Goal: Task Accomplishment & Management: Manage account settings

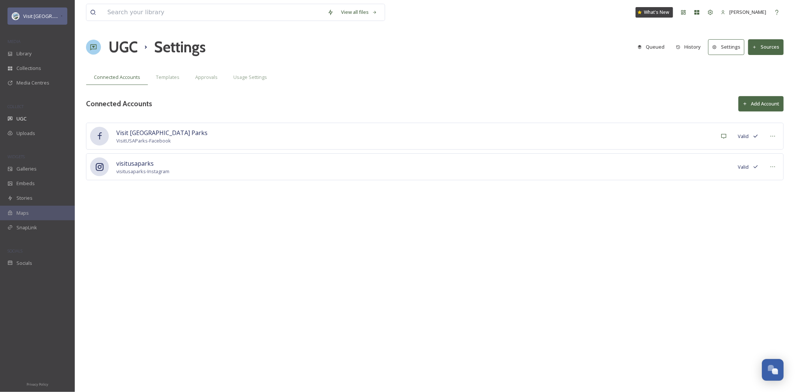
click at [44, 18] on span "Visit [GEOGRAPHIC_DATA] Parks" at bounding box center [59, 15] width 72 height 7
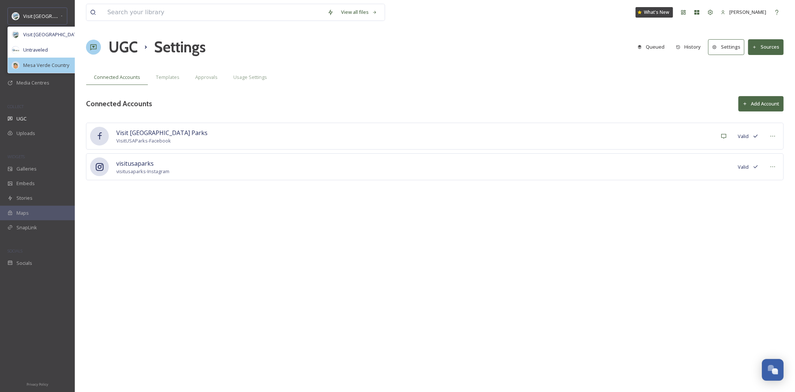
click at [53, 68] on span "Mesa Verde Country" at bounding box center [46, 65] width 46 height 7
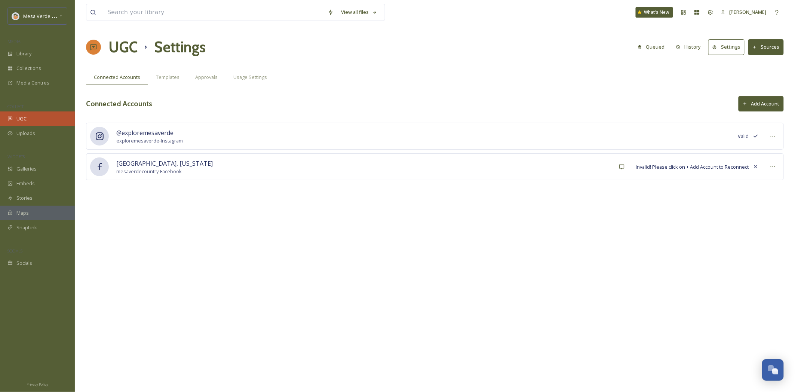
click at [21, 119] on span "UGC" at bounding box center [21, 118] width 10 height 7
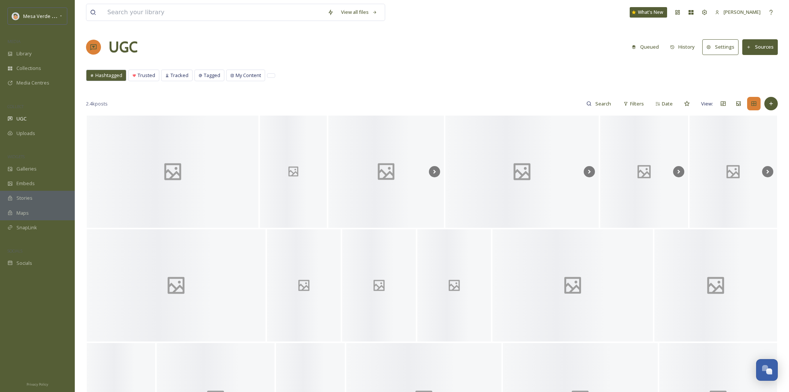
click at [684, 49] on button "History" at bounding box center [682, 47] width 33 height 15
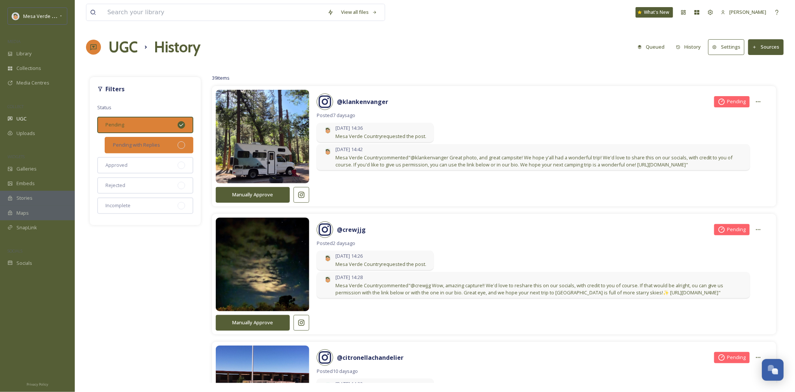
click at [166, 147] on div "Pending with Replies" at bounding box center [149, 145] width 89 height 16
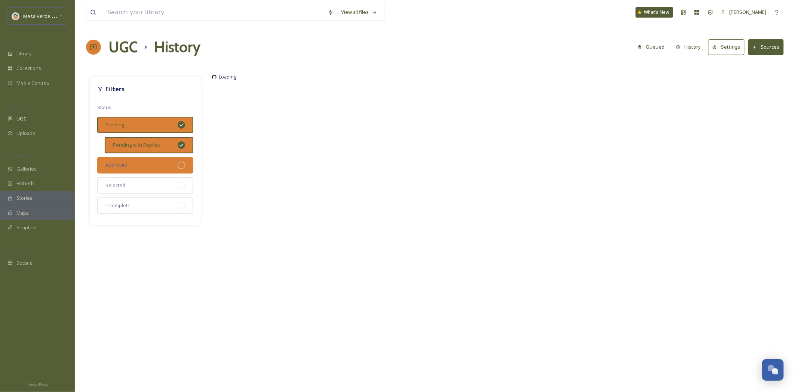
click at [169, 162] on div "Approved" at bounding box center [145, 165] width 96 height 16
click at [163, 181] on div "Rejected" at bounding box center [145, 185] width 96 height 16
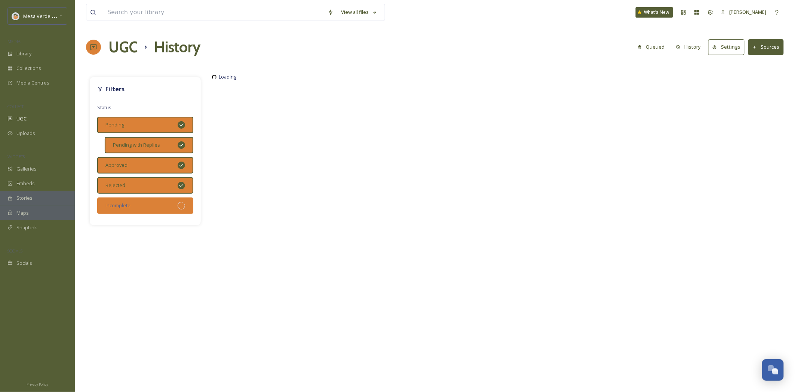
click at [178, 205] on div "Incomplete" at bounding box center [145, 205] width 96 height 16
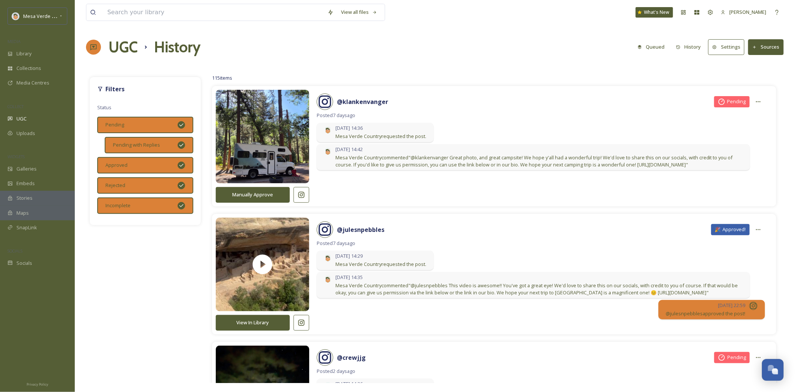
click at [101, 89] on icon at bounding box center [100, 89] width 6 height 6
click at [118, 89] on strong "Filters" at bounding box center [114, 89] width 19 height 8
click at [687, 50] on button "History" at bounding box center [688, 47] width 33 height 15
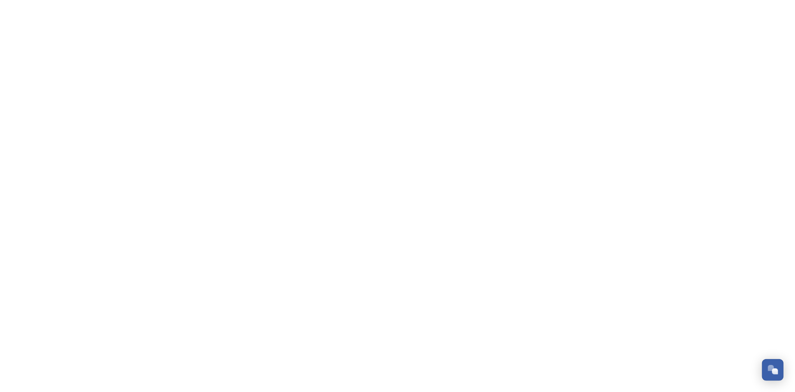
scroll to position [316, 0]
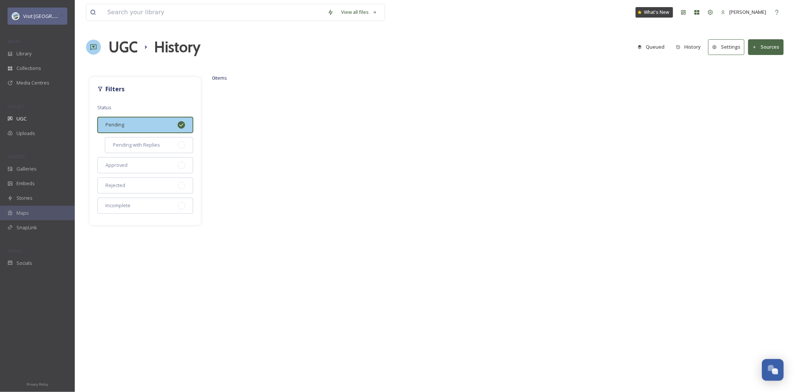
click at [45, 13] on span "Visit [GEOGRAPHIC_DATA] Parks" at bounding box center [59, 15] width 72 height 7
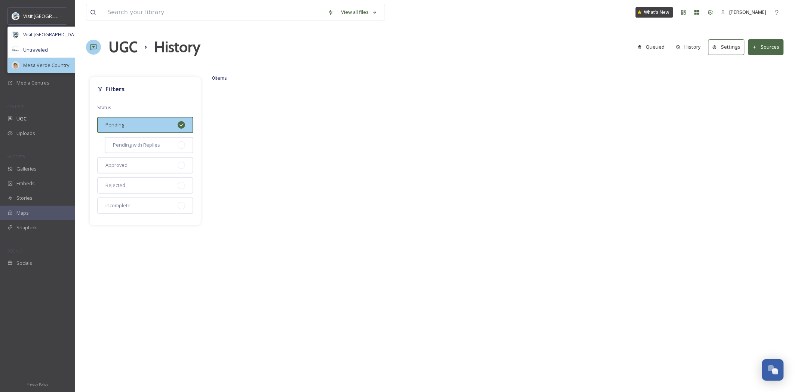
click at [35, 67] on span "Mesa Verde Country" at bounding box center [46, 65] width 46 height 7
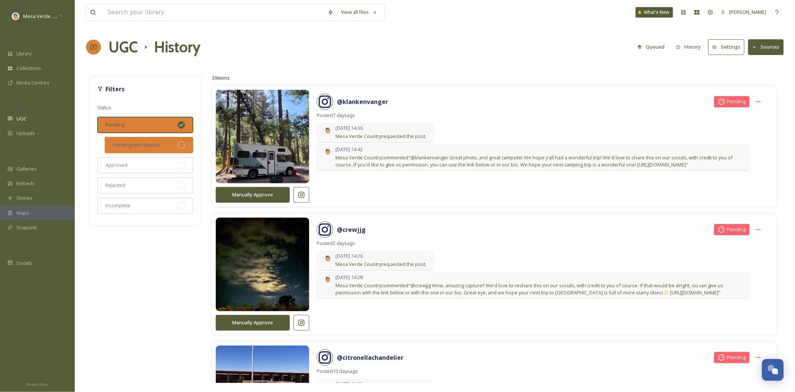
click at [173, 143] on div "Pending with Replies" at bounding box center [149, 145] width 89 height 16
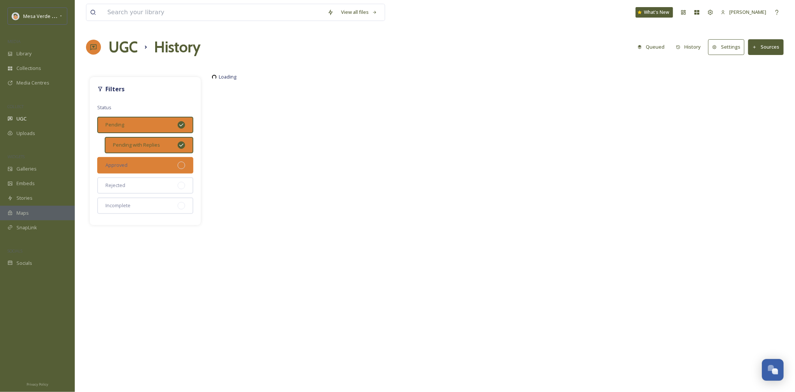
click at [175, 167] on div "Approved" at bounding box center [145, 165] width 96 height 16
click at [175, 178] on div "Rejected" at bounding box center [145, 185] width 96 height 16
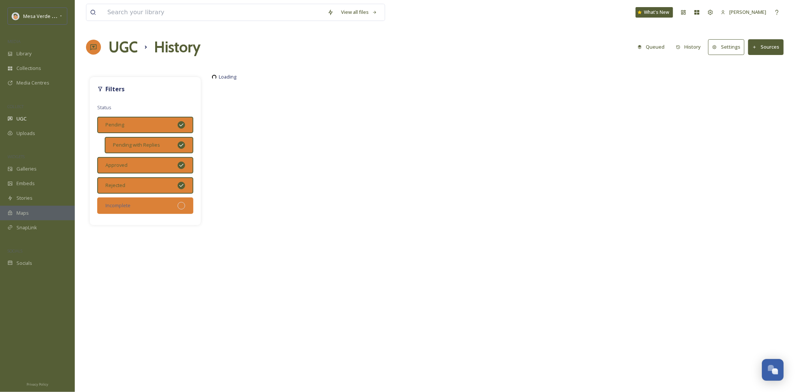
click at [173, 200] on div "Incomplete" at bounding box center [145, 205] width 96 height 16
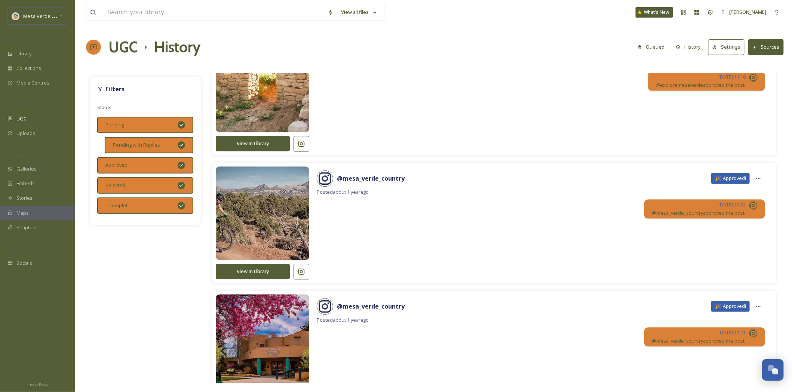
scroll to position [11278, 0]
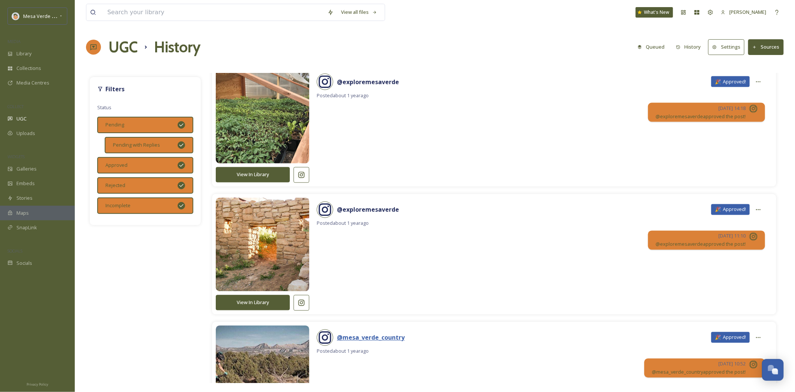
click at [365, 342] on strong "@ mesa_verde_country" at bounding box center [371, 338] width 68 height 8
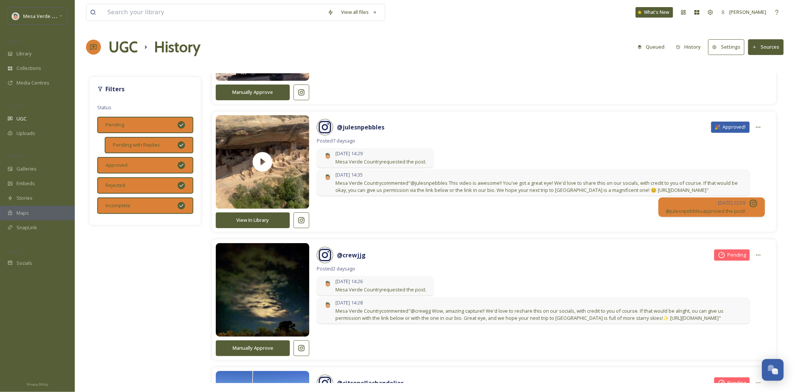
scroll to position [0, 0]
